Goal: Check status: Check status

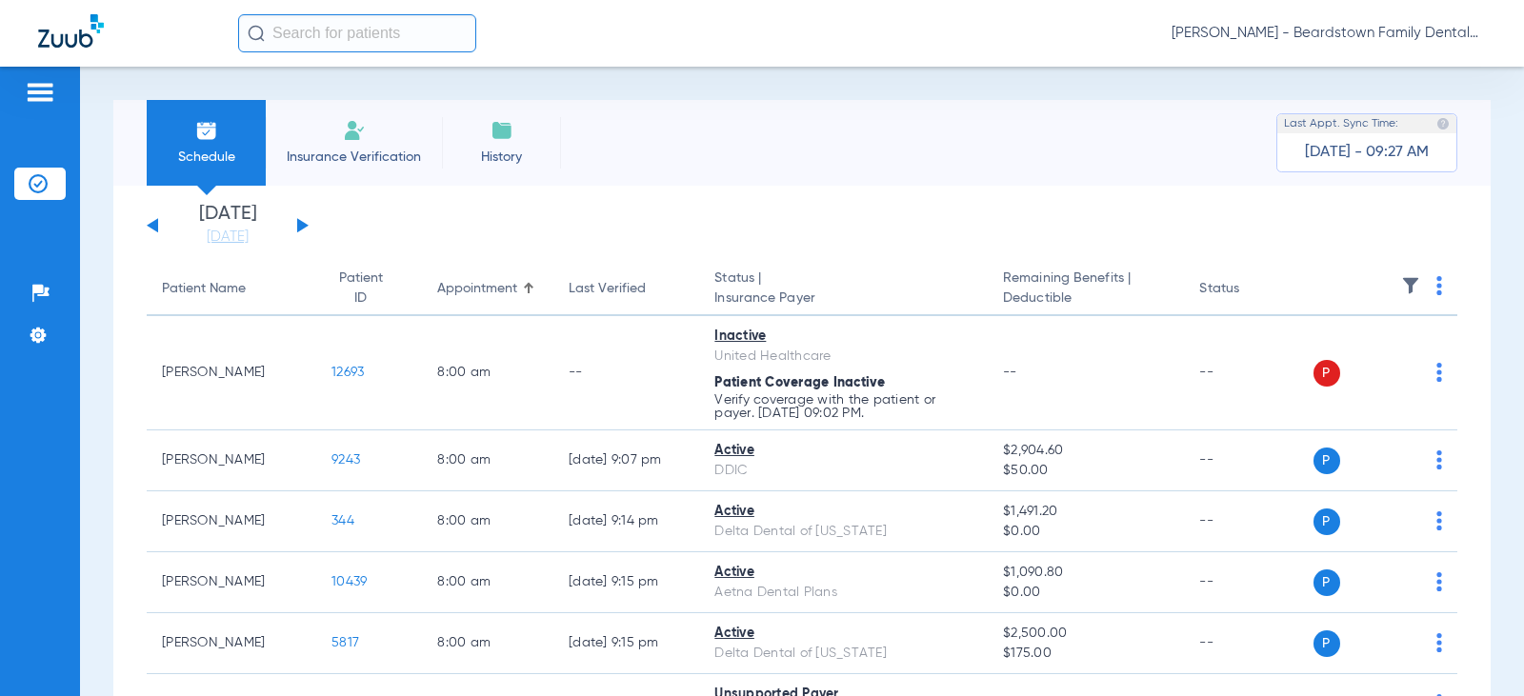
click at [305, 229] on div "[DATE] [DATE] [DATE] [DATE] [DATE] [DATE] [DATE] [DATE] [DATE] [DATE] [DATE] [D…" at bounding box center [228, 226] width 162 height 42
click at [239, 219] on li "[DATE] [DATE]" at bounding box center [227, 226] width 114 height 42
click at [235, 234] on link "[DATE]" at bounding box center [227, 237] width 114 height 19
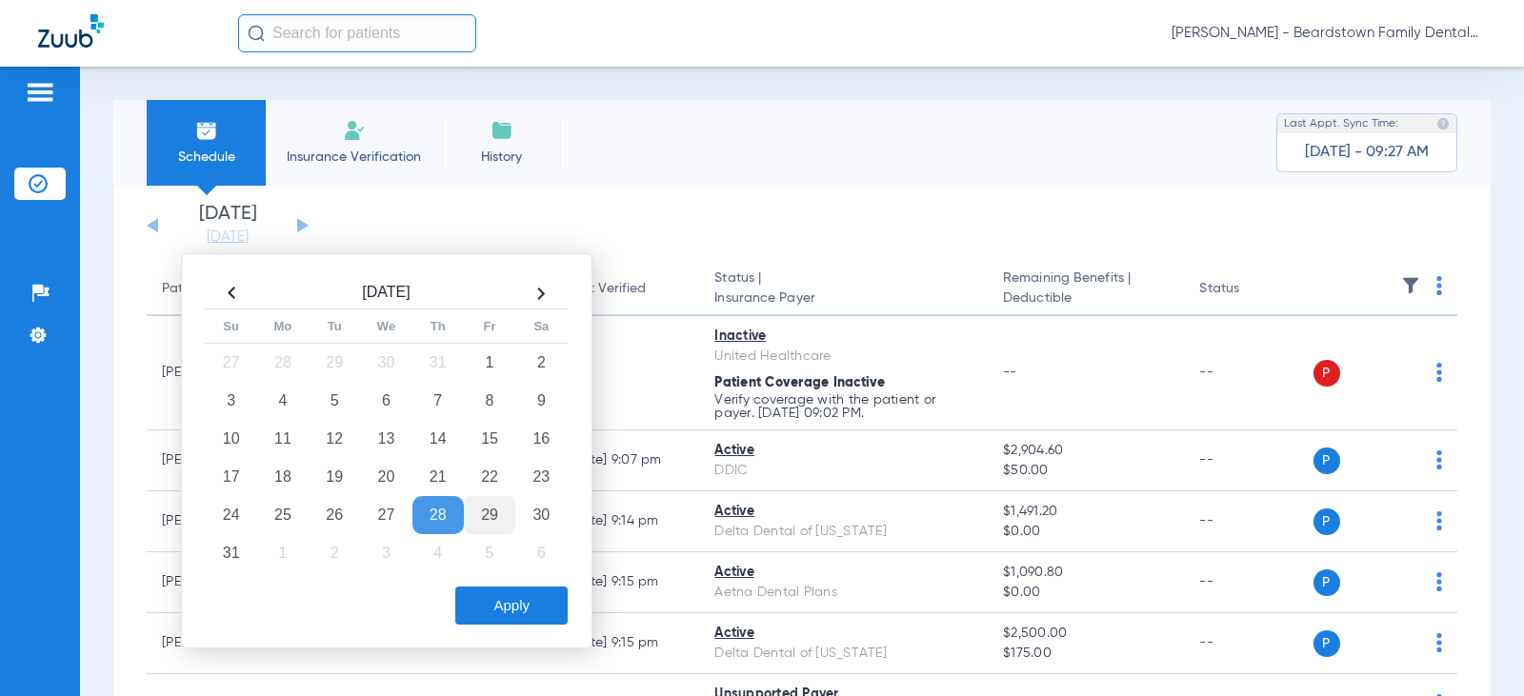
click at [487, 517] on td "29" at bounding box center [489, 515] width 51 height 38
click at [489, 516] on td "29" at bounding box center [489, 515] width 51 height 38
click at [530, 614] on button "Apply" at bounding box center [511, 606] width 112 height 38
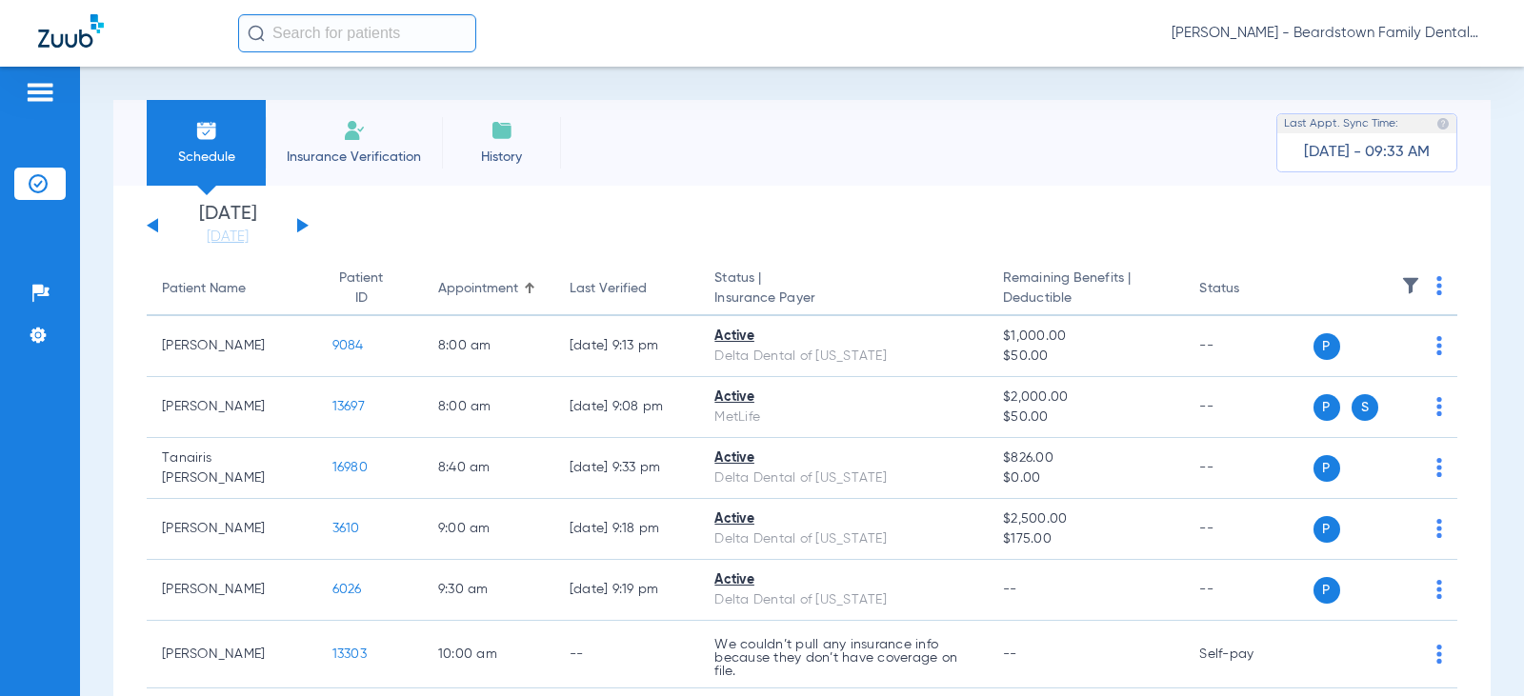
click at [1401, 284] on img at bounding box center [1410, 285] width 19 height 19
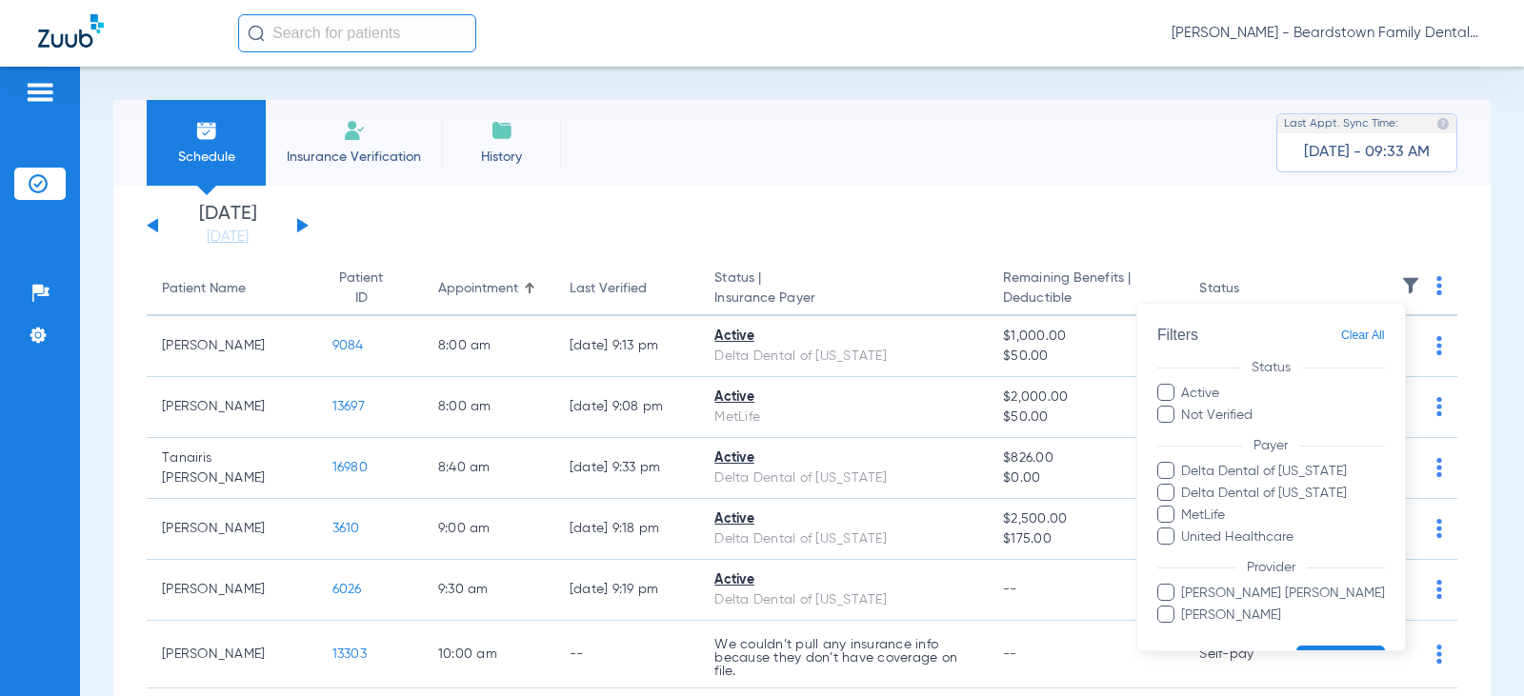
scroll to position [51, 0]
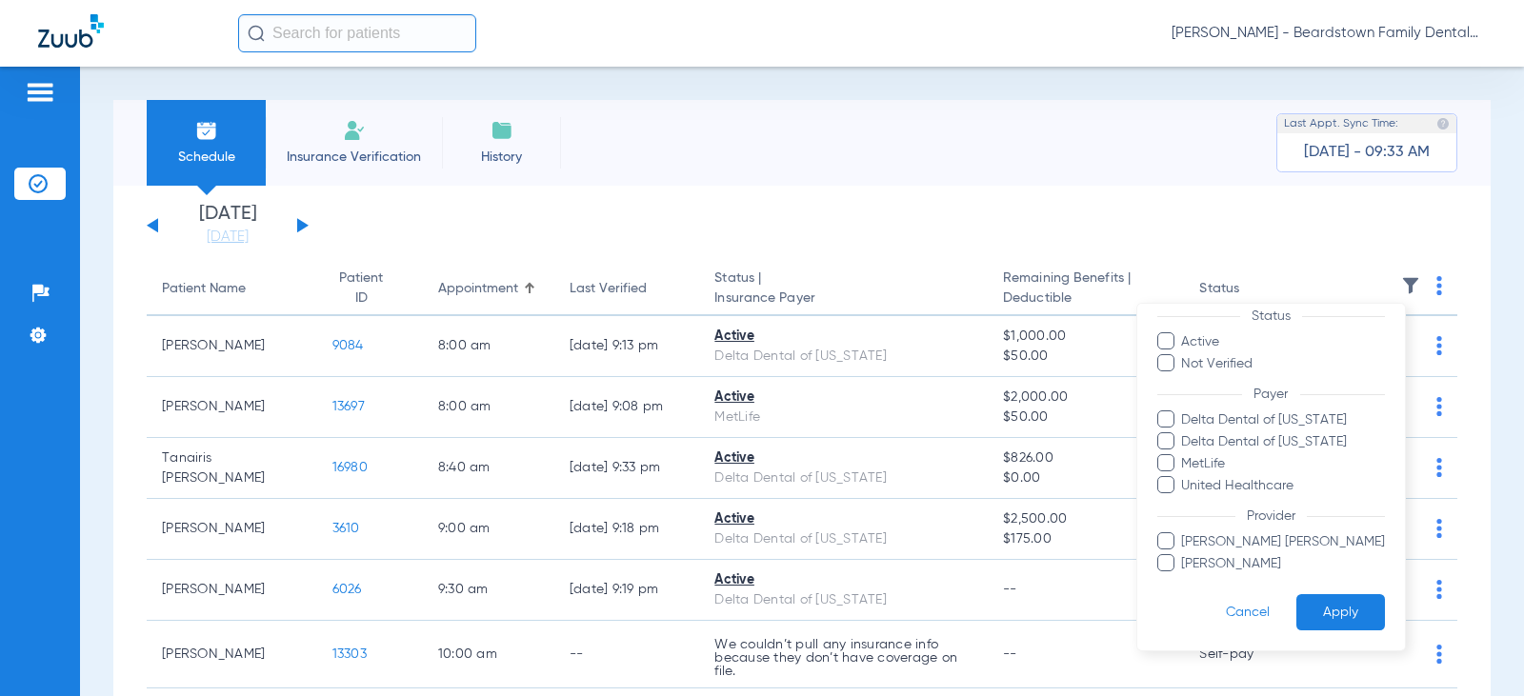
click at [1225, 543] on span "[PERSON_NAME] [PERSON_NAME]" at bounding box center [1283, 542] width 204 height 20
click at [1185, 555] on input "[PERSON_NAME] [PERSON_NAME]" at bounding box center [1185, 555] width 0 height 0
click at [1327, 604] on button "Apply" at bounding box center [1340, 612] width 89 height 37
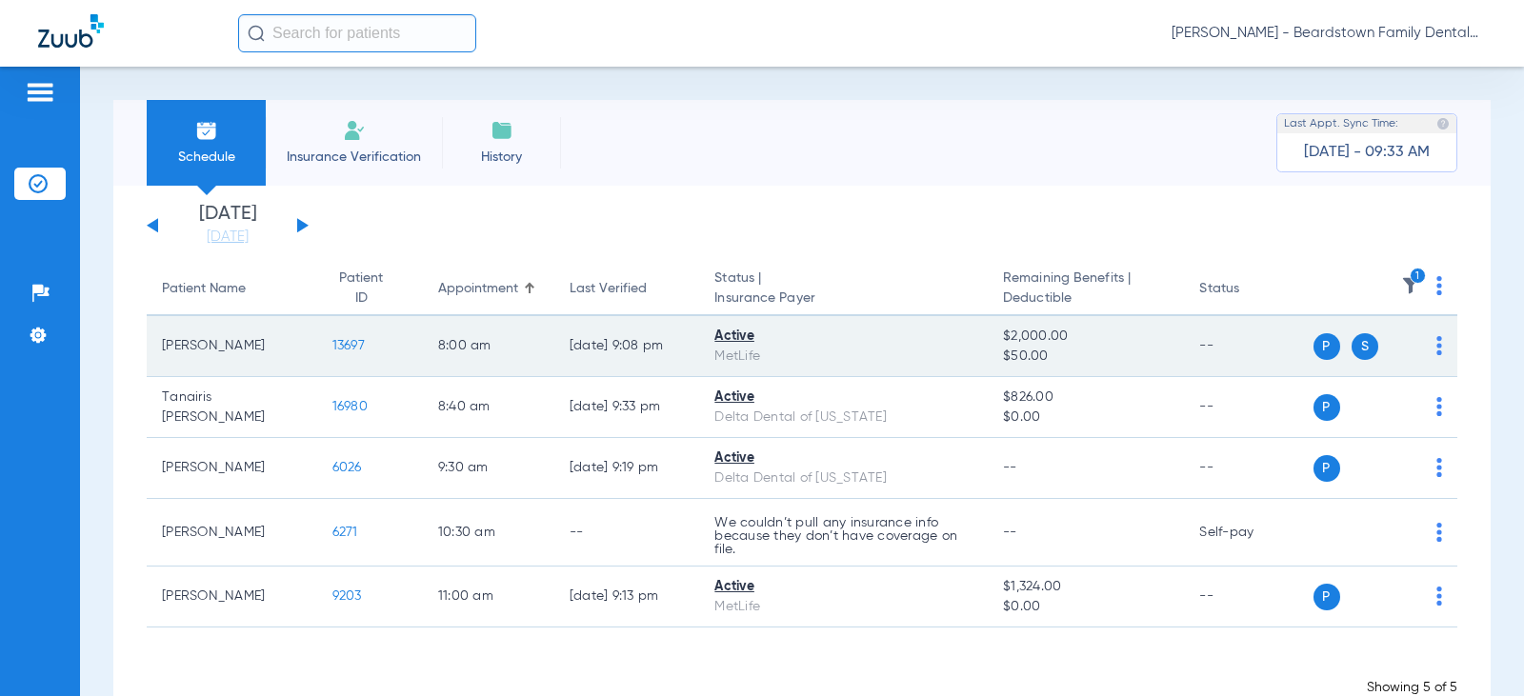
scroll to position [53, 0]
